Goal: Find specific page/section: Find specific page/section

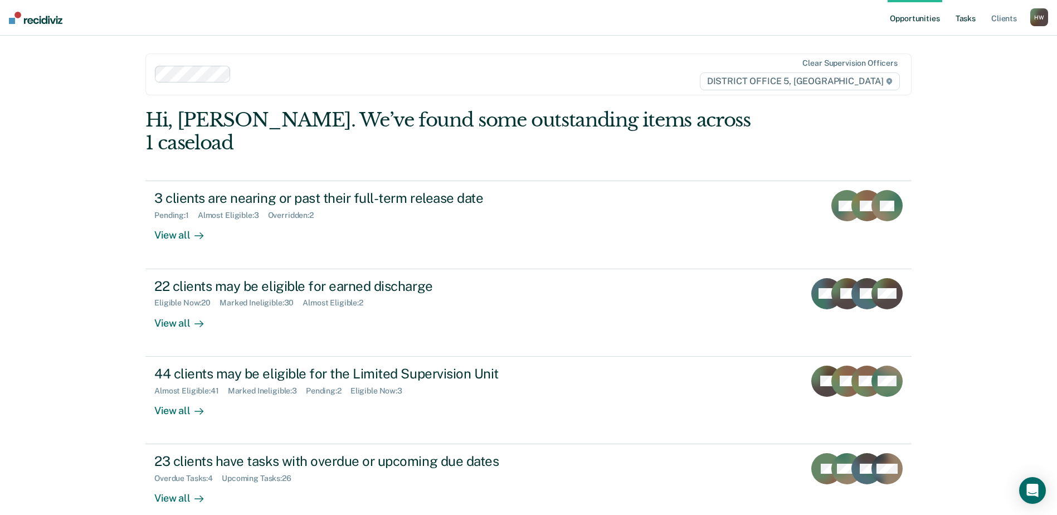
click at [970, 20] on link "Tasks" at bounding box center [965, 18] width 25 height 36
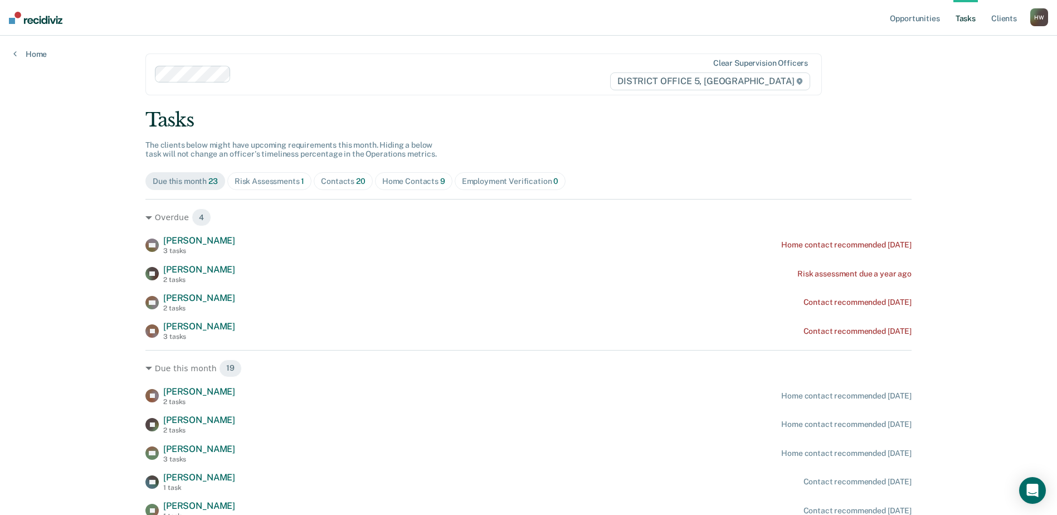
click at [341, 183] on div "Contacts 20" at bounding box center [343, 181] width 45 height 9
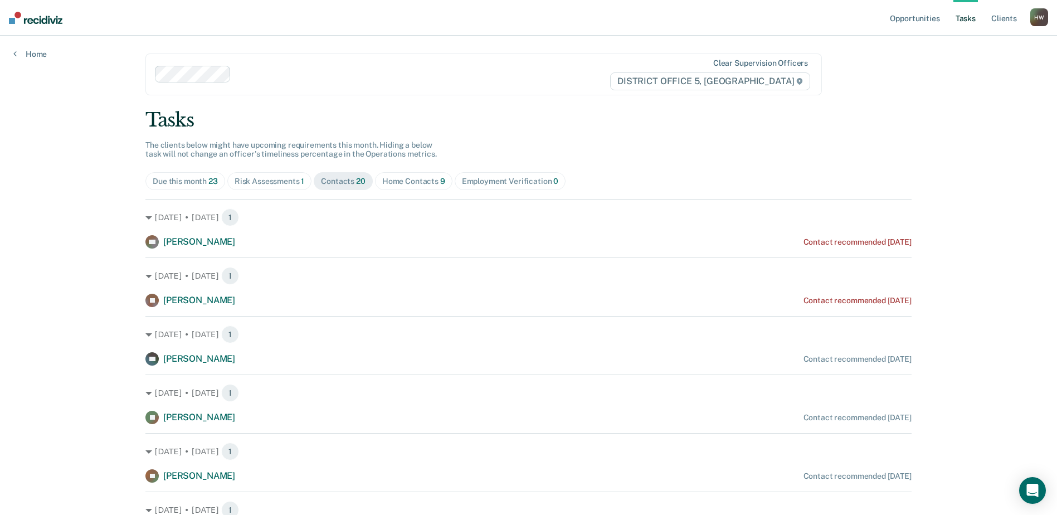
click at [408, 179] on div "Home Contacts 9" at bounding box center [413, 181] width 63 height 9
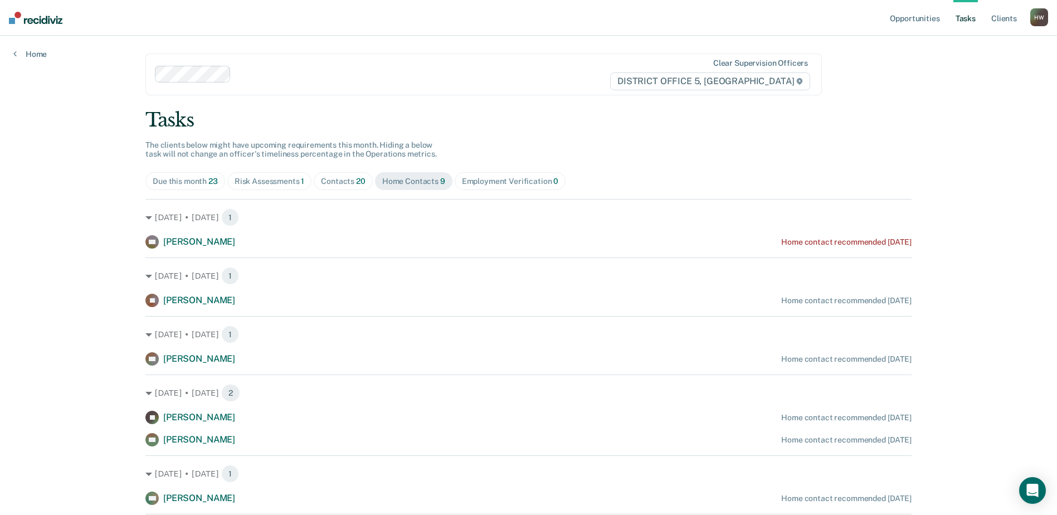
click at [179, 182] on div "Due this month 23" at bounding box center [185, 181] width 65 height 9
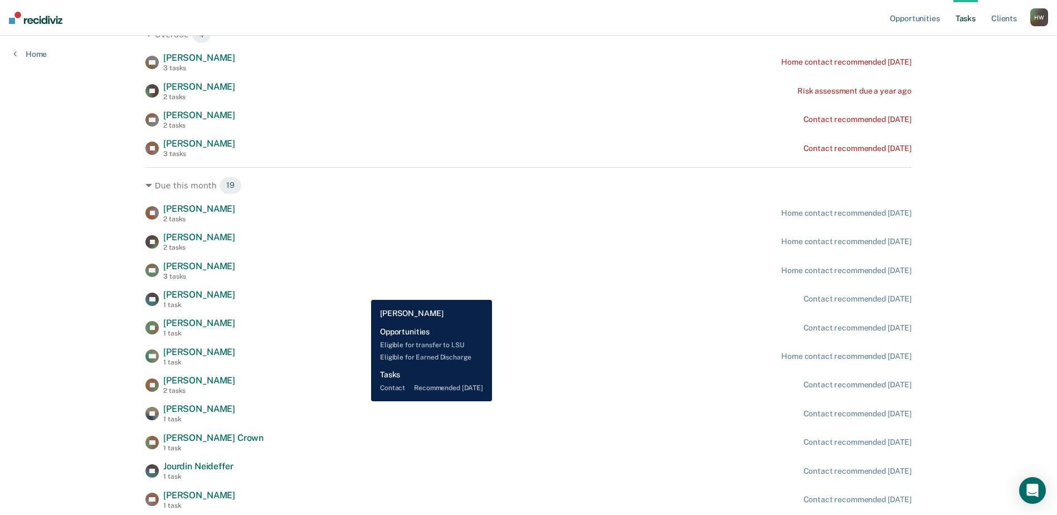
scroll to position [167, 0]
